Goal: Task Accomplishment & Management: Manage account settings

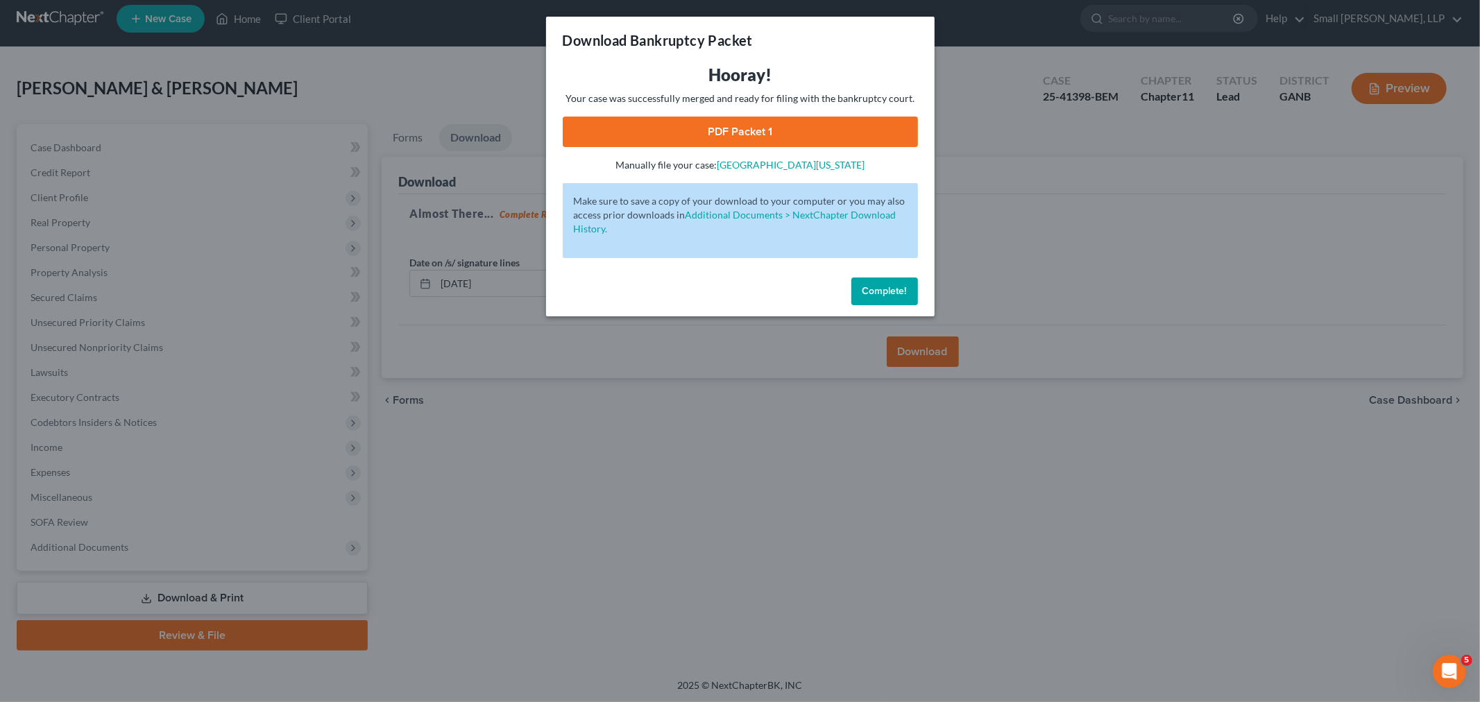
drag, startPoint x: 880, startPoint y: 298, endPoint x: 858, endPoint y: 304, distance: 22.9
click at [880, 298] on button "Complete!" at bounding box center [885, 292] width 67 height 28
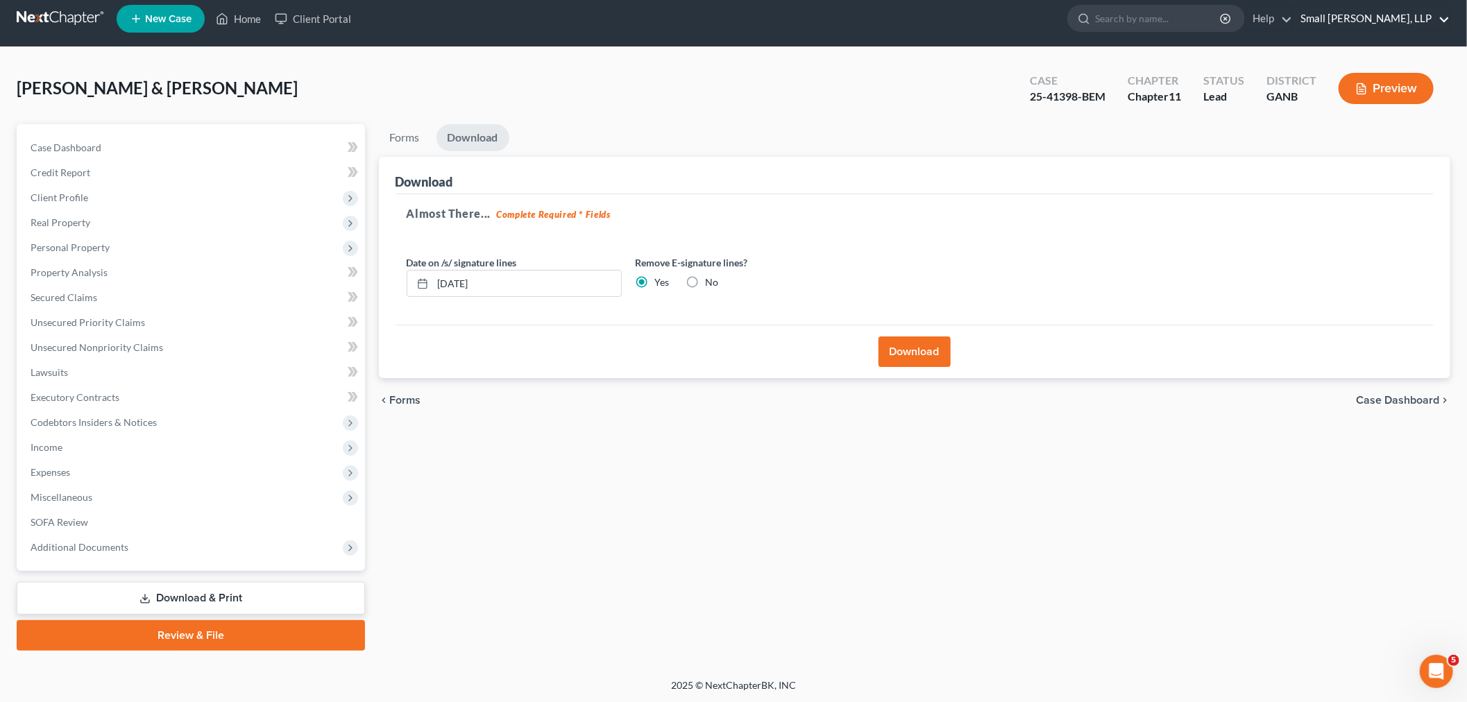
click at [1392, 17] on link "Small Herrin, LLP" at bounding box center [1372, 18] width 156 height 25
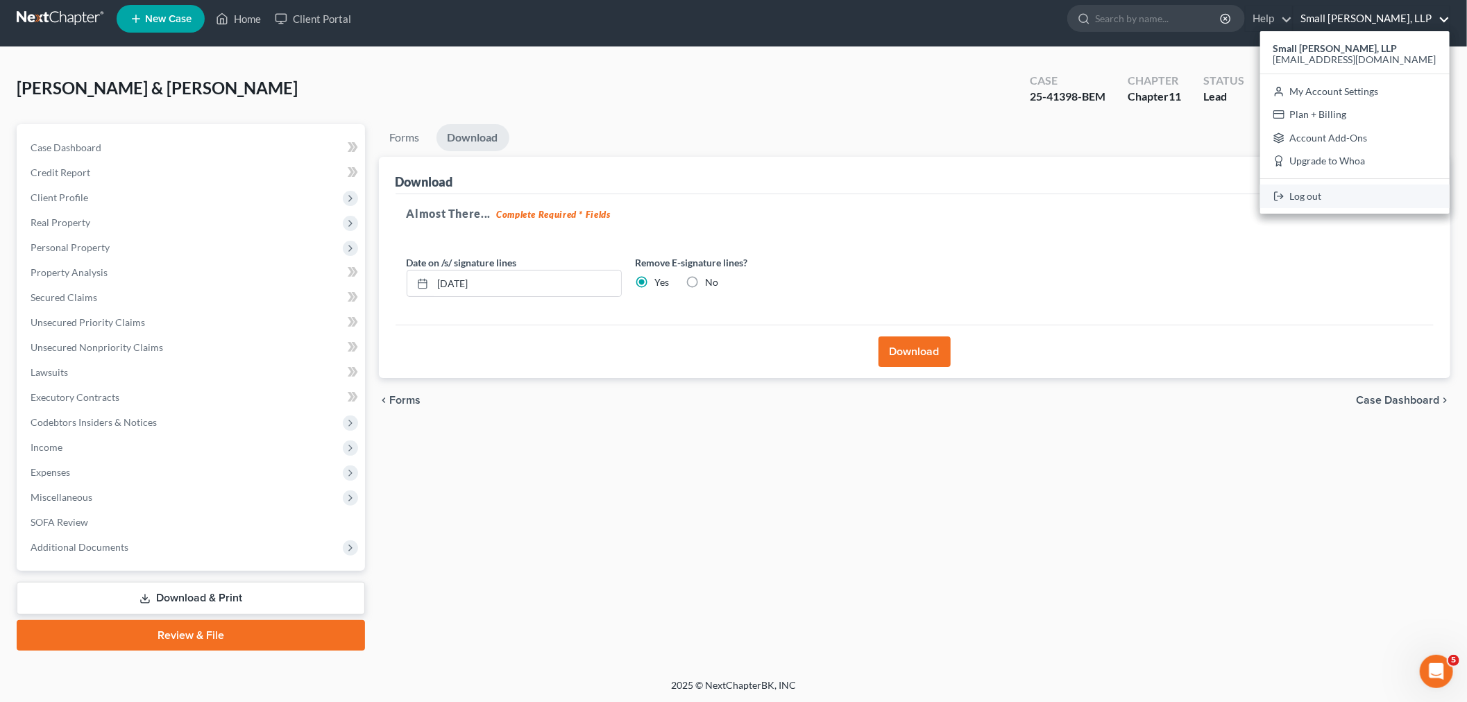
click at [1344, 198] on link "Log out" at bounding box center [1354, 197] width 189 height 24
